Goal: Check status

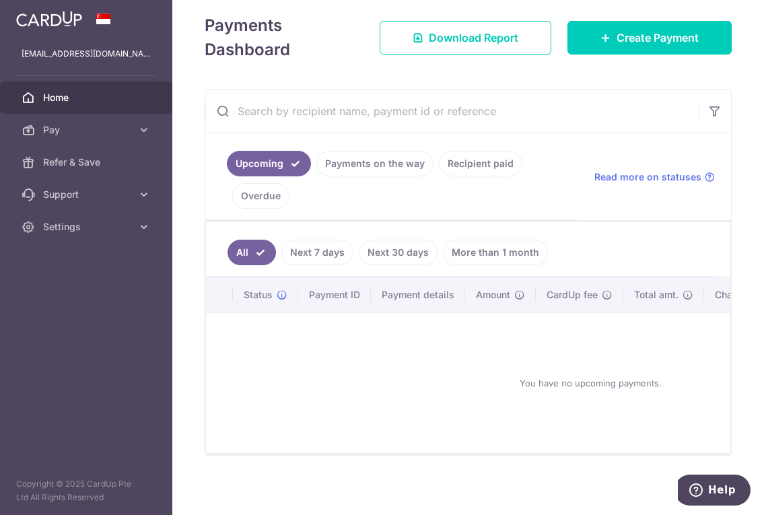
click at [483, 157] on link "Recipient paid" at bounding box center [481, 164] width 84 height 26
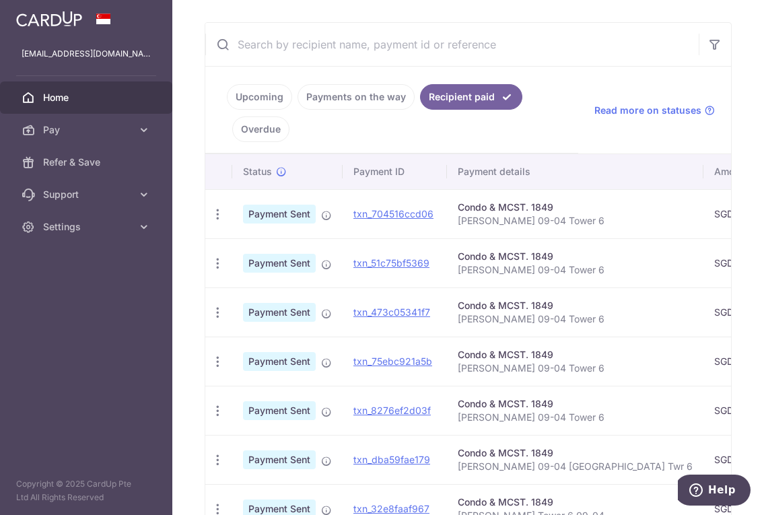
scroll to position [269, 0]
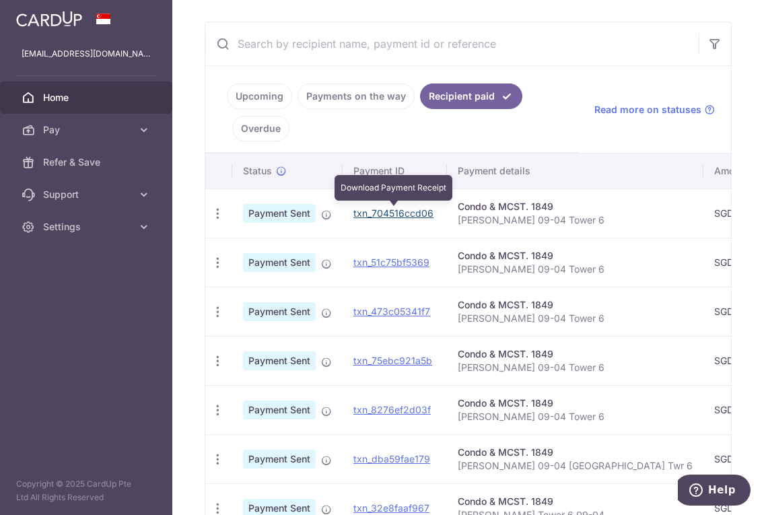
click at [400, 209] on link "txn_704516ccd06" at bounding box center [394, 212] width 80 height 11
